Goal: Obtain resource: Obtain resource

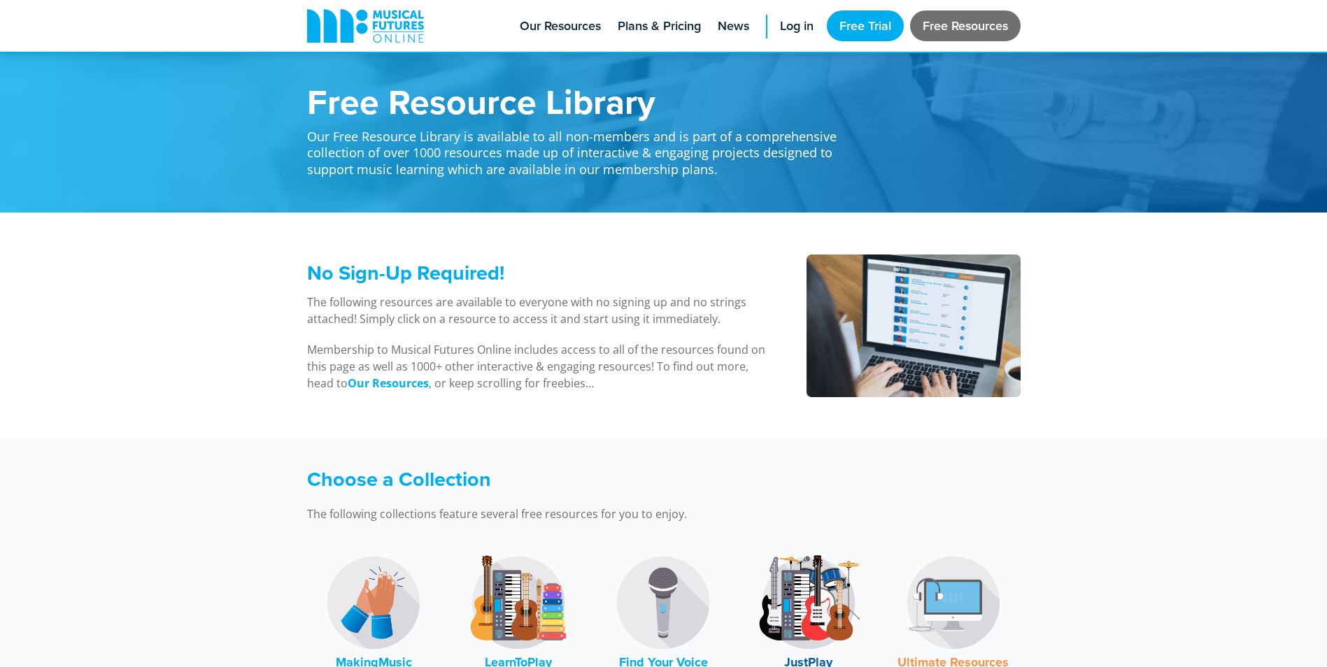
click at [930, 31] on link "Free Resources" at bounding box center [965, 25] width 110 height 31
click at [849, 24] on link "Free Trial" at bounding box center [865, 25] width 77 height 31
click at [567, 22] on span "Our Resources" at bounding box center [560, 26] width 81 height 19
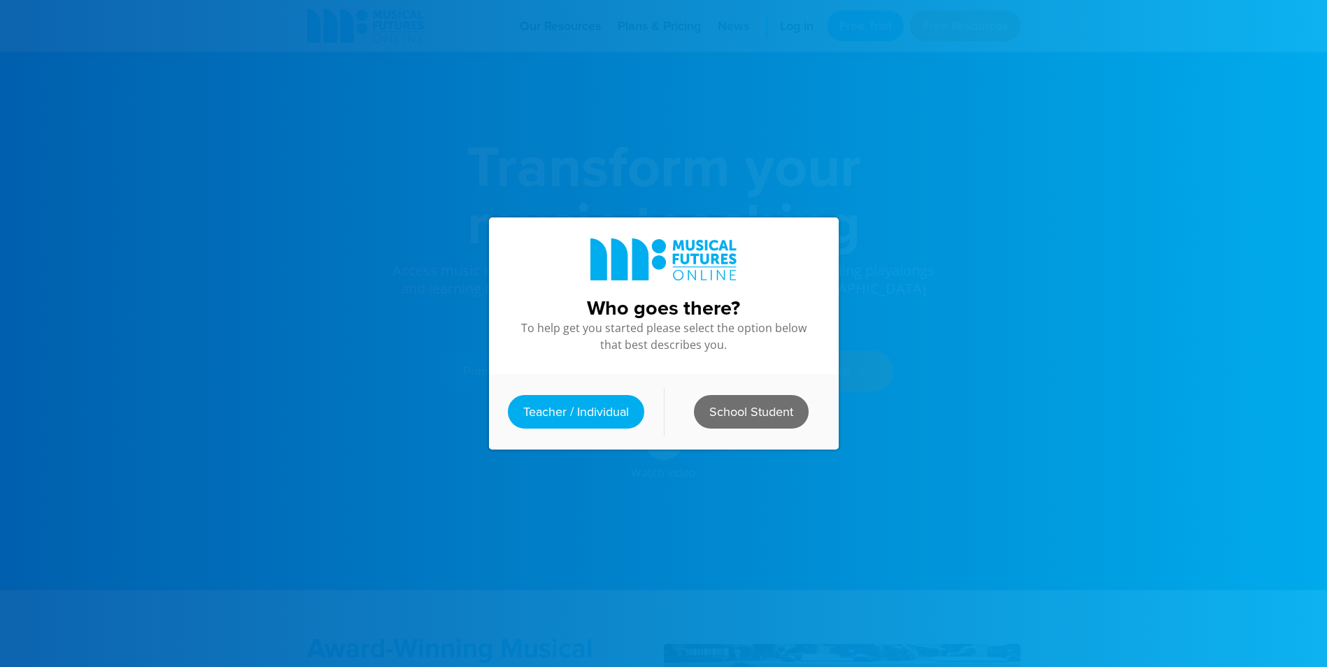
click at [760, 415] on link "School Student" at bounding box center [751, 412] width 115 height 34
